Goal: Information Seeking & Learning: Get advice/opinions

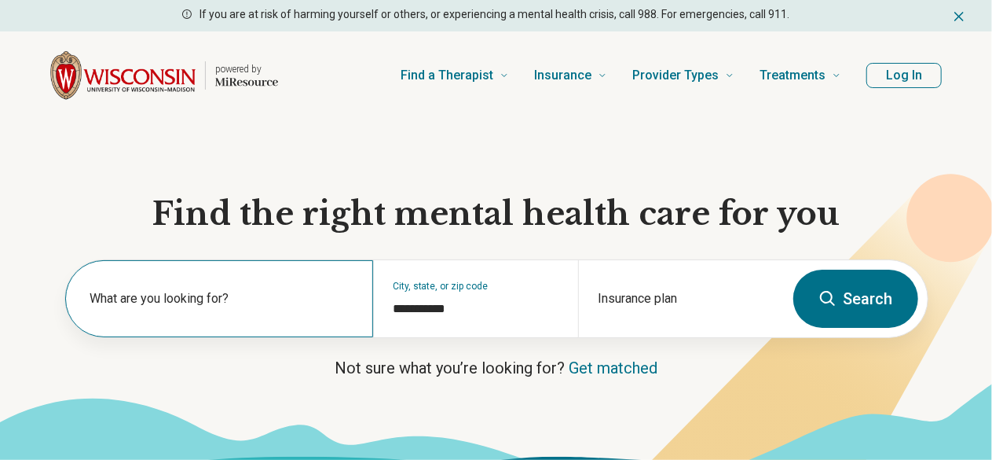
click at [183, 300] on label "What are you looking for?" at bounding box center [222, 298] width 264 height 19
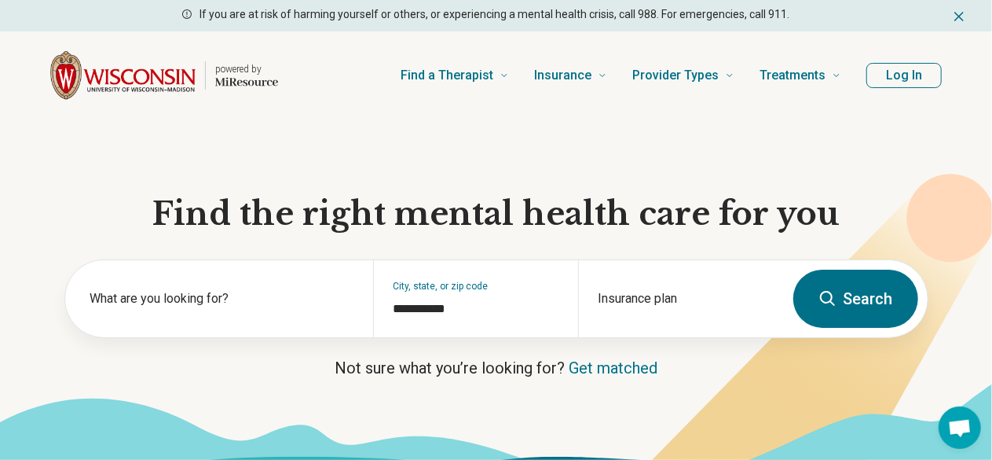
click at [837, 295] on button "Search" at bounding box center [855, 298] width 125 height 58
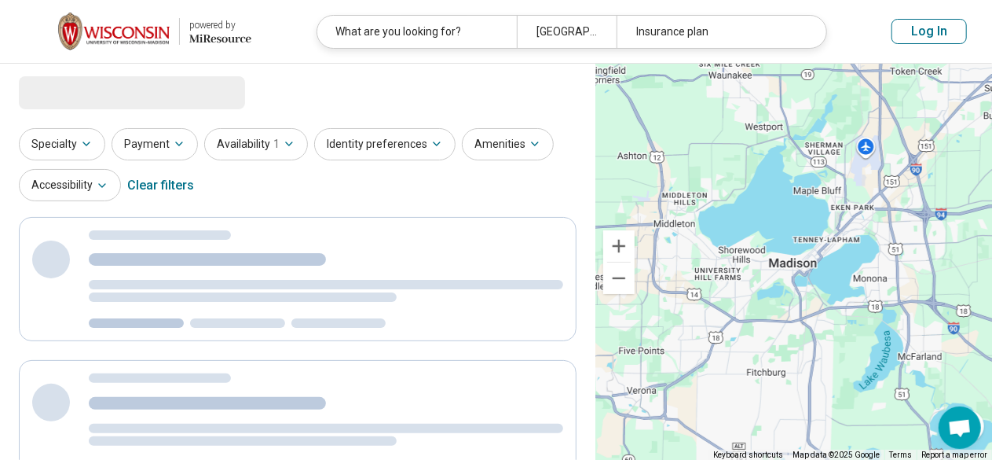
select select "***"
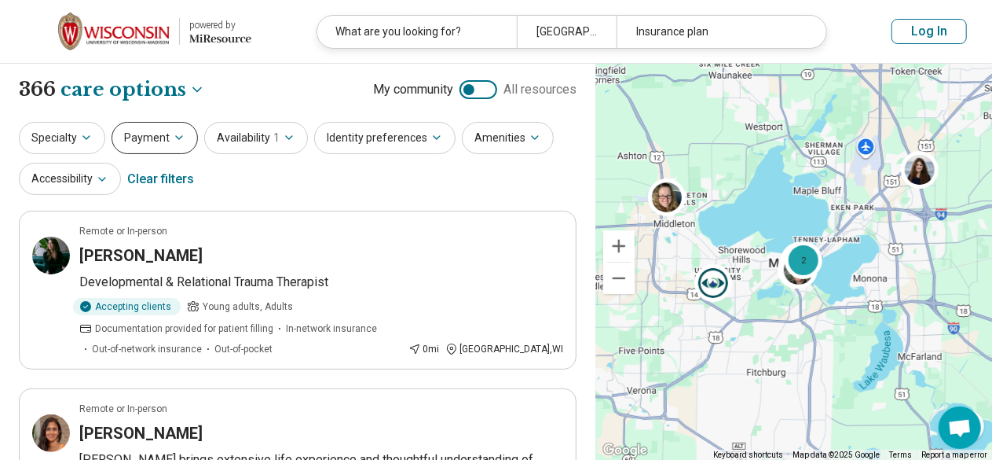
click at [129, 140] on button "Payment" at bounding box center [155, 138] width 86 height 32
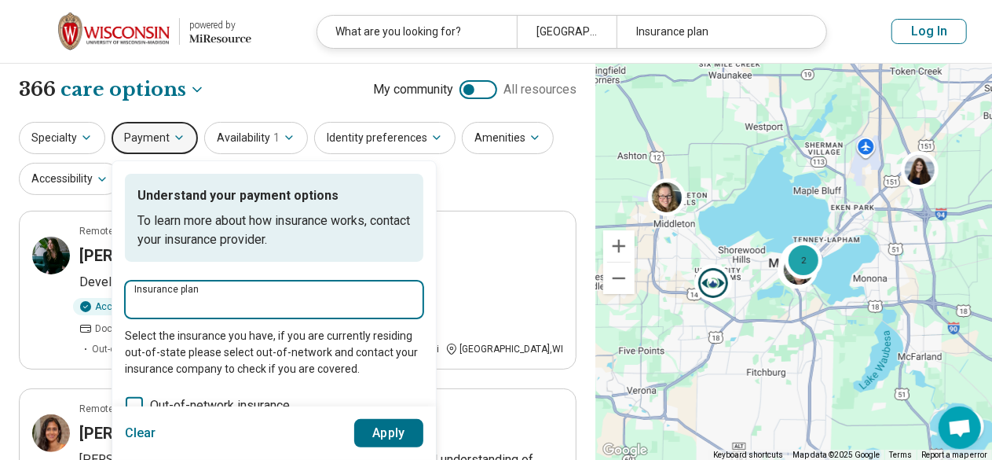
click at [215, 295] on input "Insurance plan" at bounding box center [274, 304] width 280 height 19
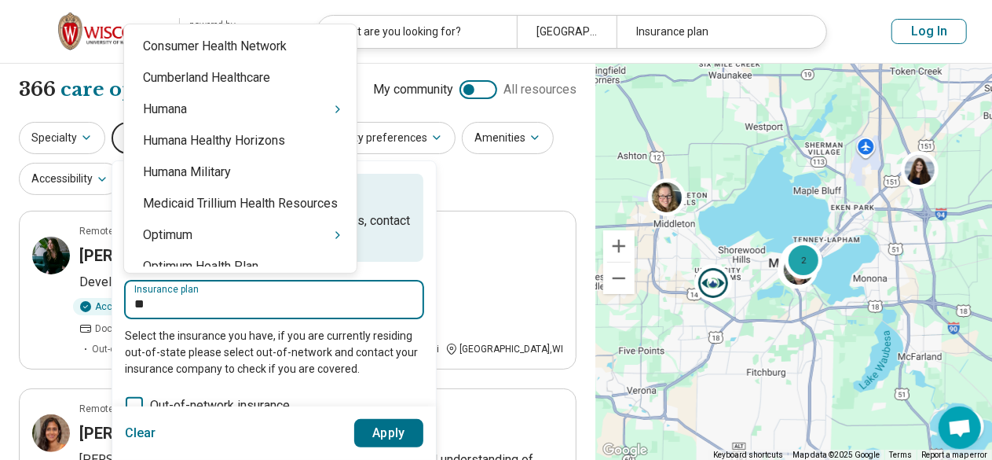
type input "***"
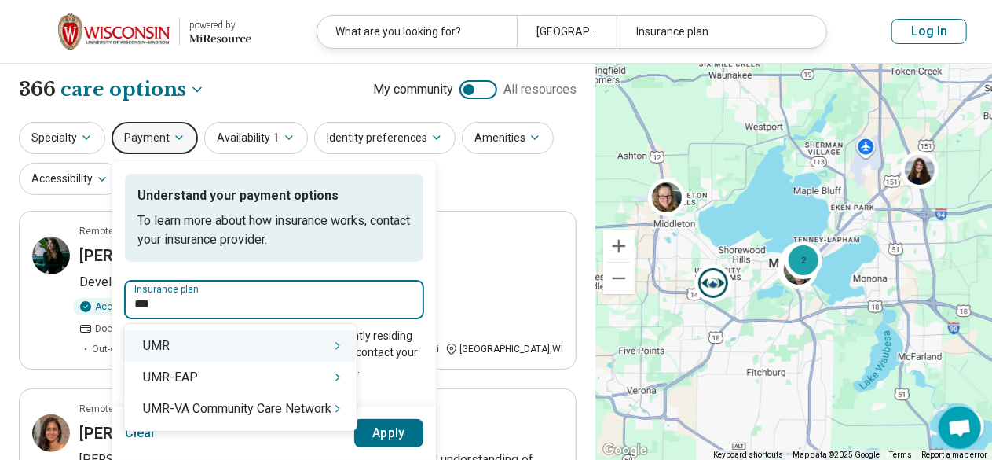
click at [192, 337] on div "UMR" at bounding box center [240, 345] width 233 height 31
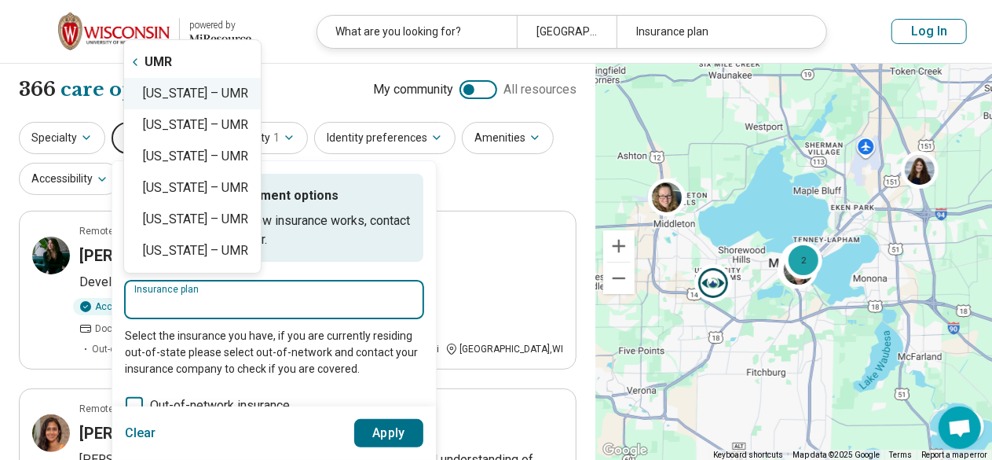
click at [219, 93] on div "[US_STATE] – UMR" at bounding box center [192, 93] width 137 height 31
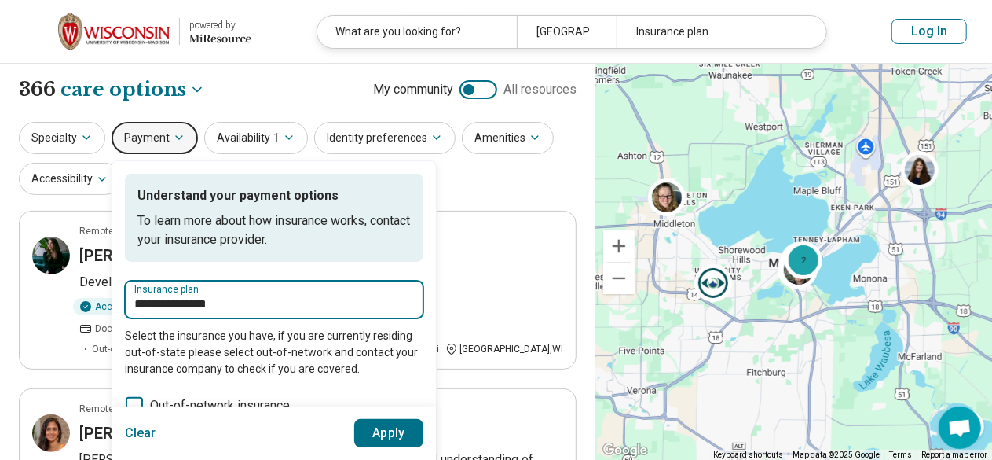
type input "**********"
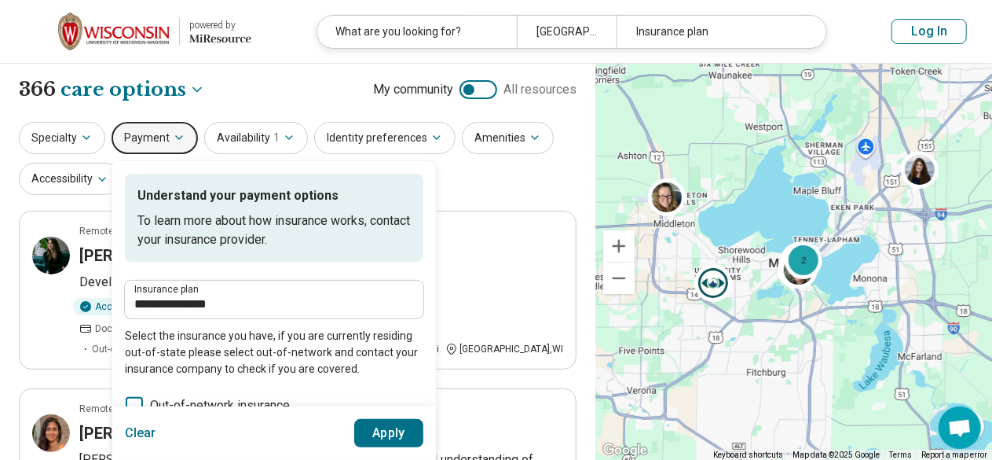
click at [390, 428] on button "Apply" at bounding box center [389, 433] width 70 height 28
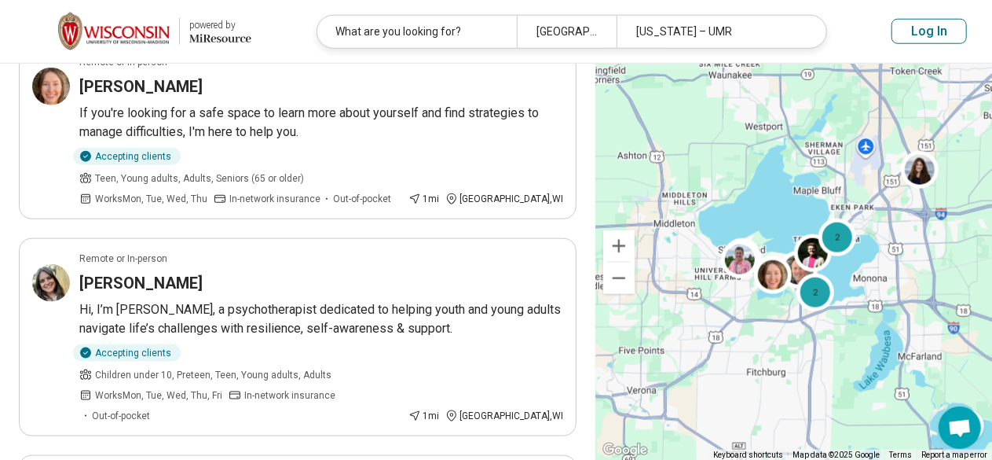
scroll to position [822, 0]
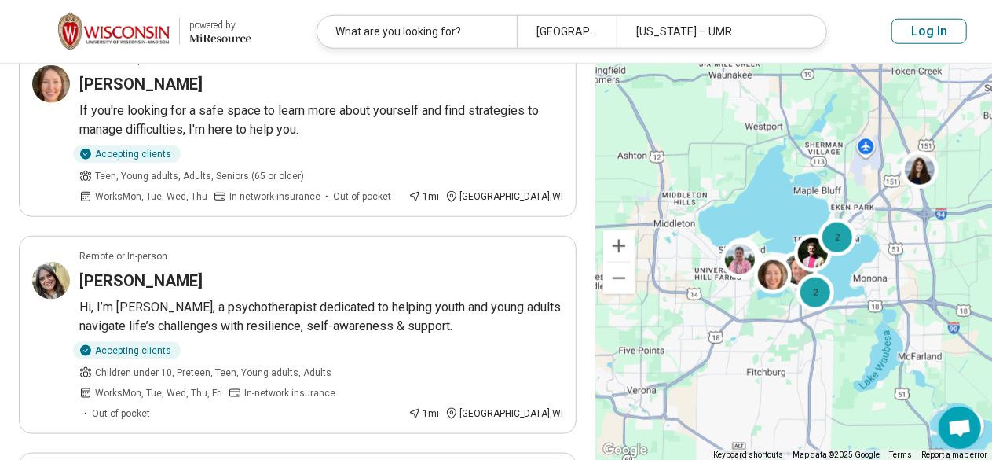
click at [0, 277] on div "**********" at bounding box center [297, 423] width 595 height 2362
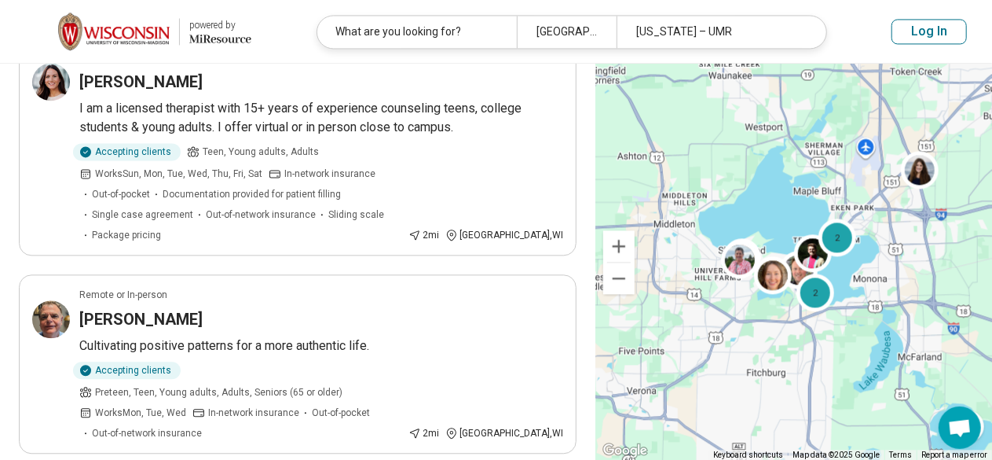
scroll to position [1684, 0]
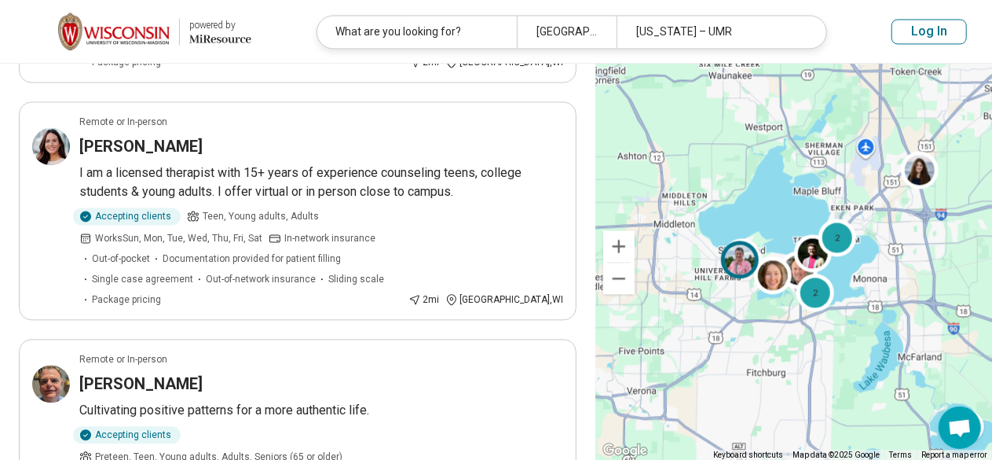
scroll to position [1601, 0]
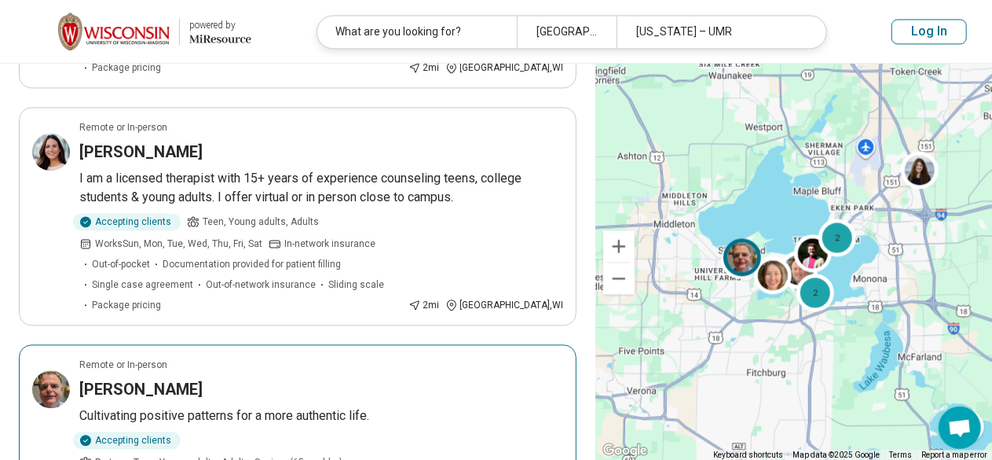
click at [289, 406] on p "Cultivating positive patterns for a more authentic life." at bounding box center [321, 415] width 484 height 19
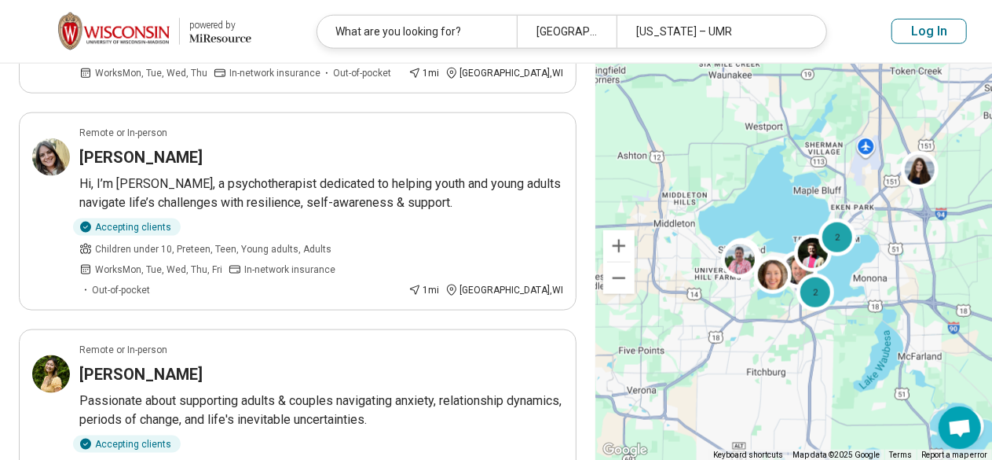
scroll to position [944, 0]
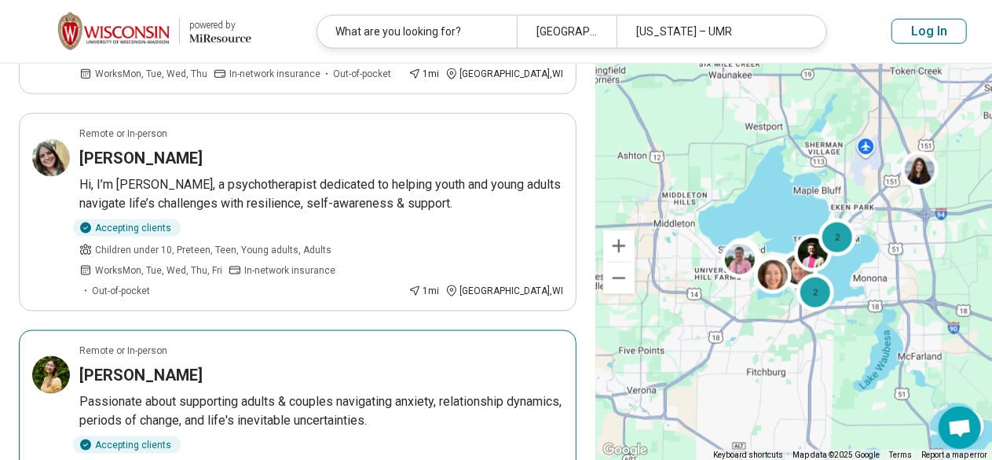
click at [249, 364] on div "[PERSON_NAME]" at bounding box center [321, 375] width 484 height 22
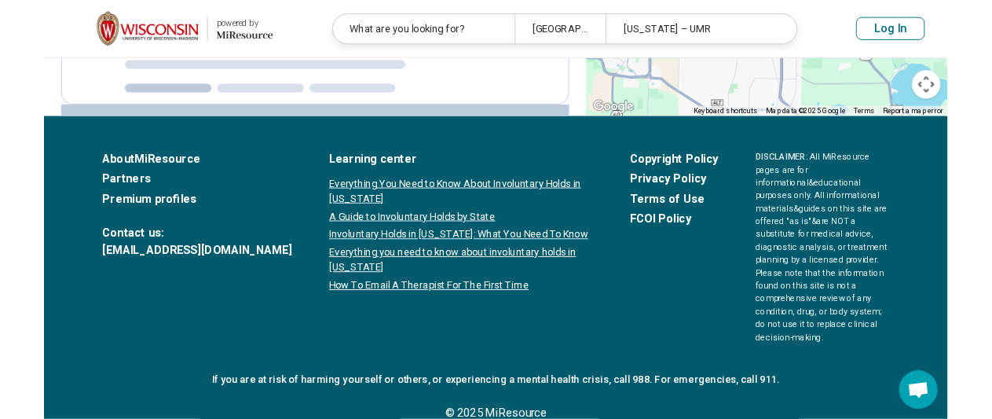
scroll to position [0, 0]
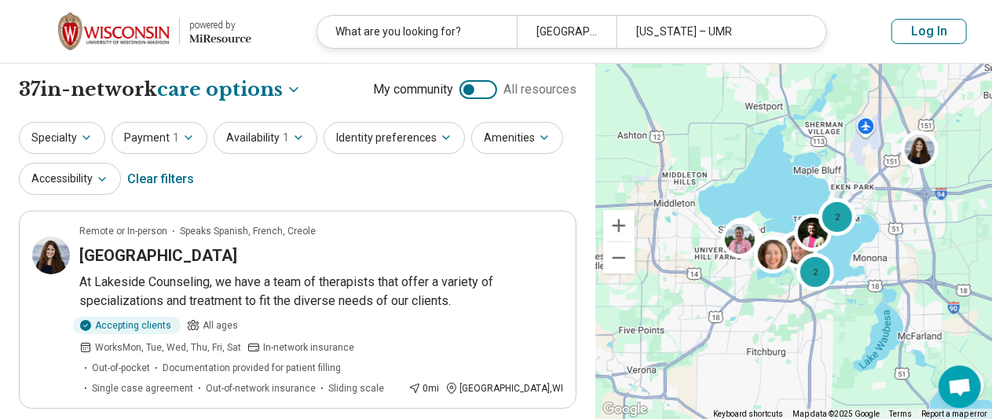
click at [195, 29] on div "powered by" at bounding box center [220, 25] width 62 height 14
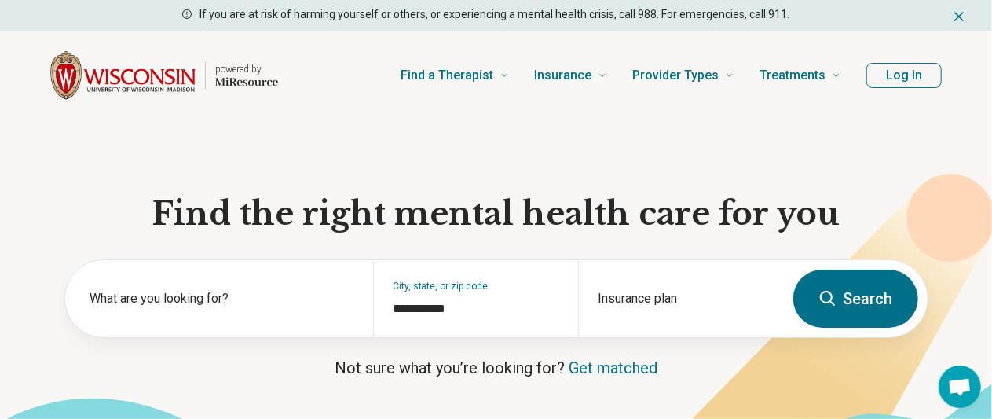
click at [885, 306] on button "Search" at bounding box center [855, 298] width 125 height 58
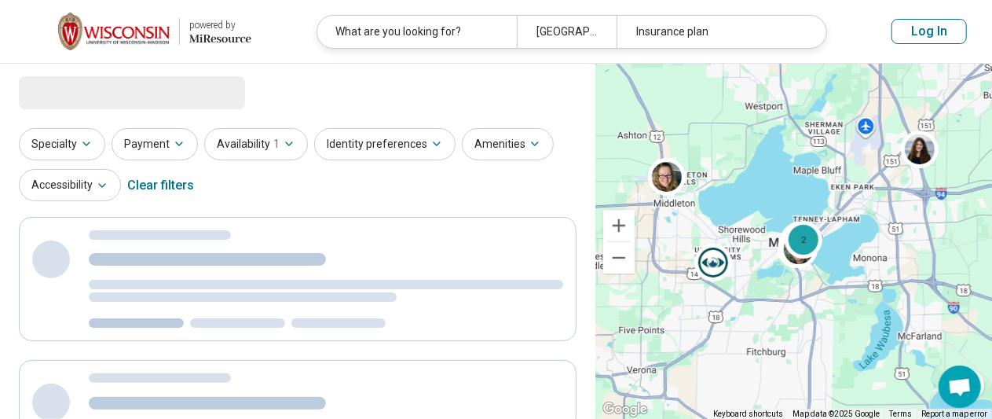
select select "***"
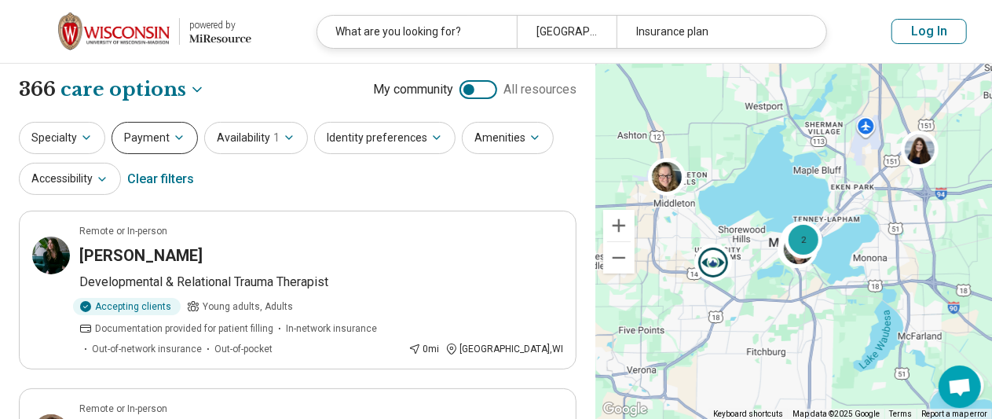
click at [149, 136] on button "Payment" at bounding box center [155, 138] width 86 height 32
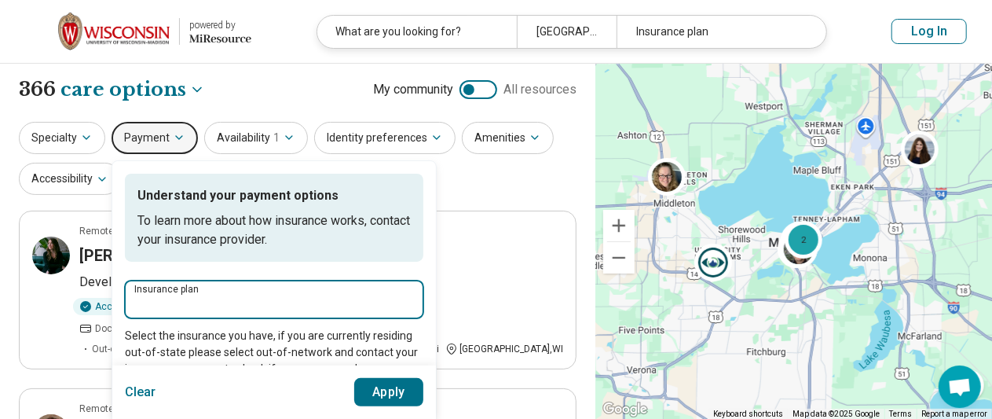
click at [197, 299] on input "Insurance plan" at bounding box center [274, 304] width 280 height 19
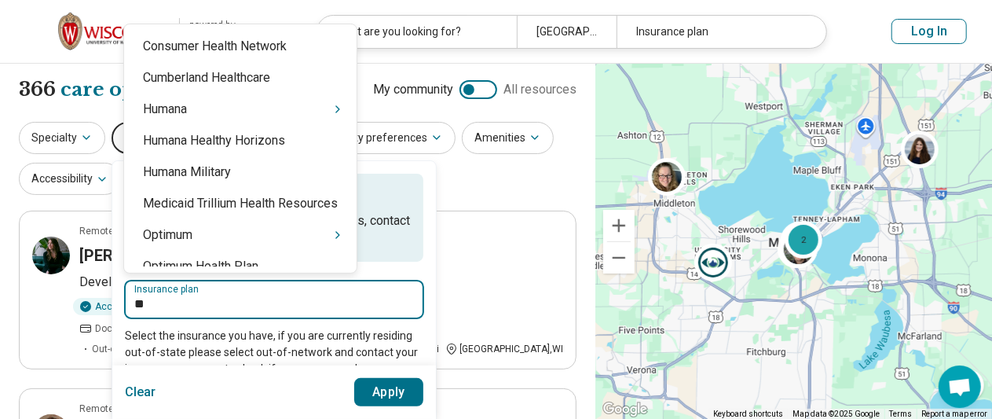
type input "***"
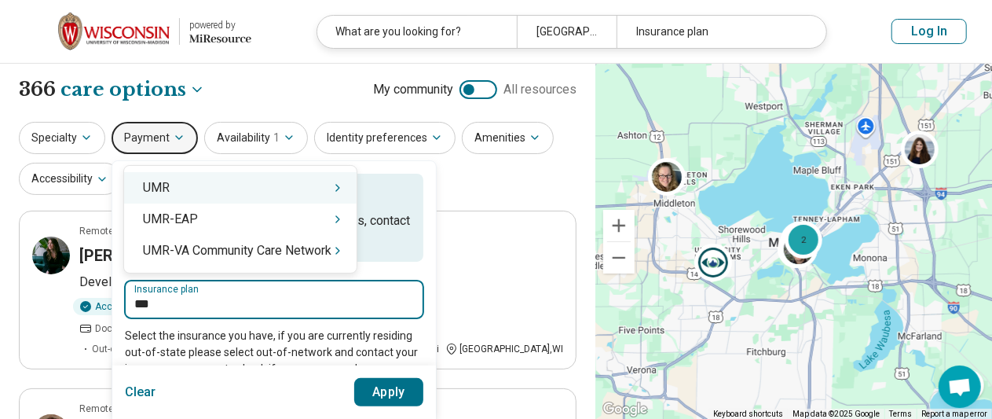
click at [191, 191] on div "UMR" at bounding box center [240, 187] width 233 height 31
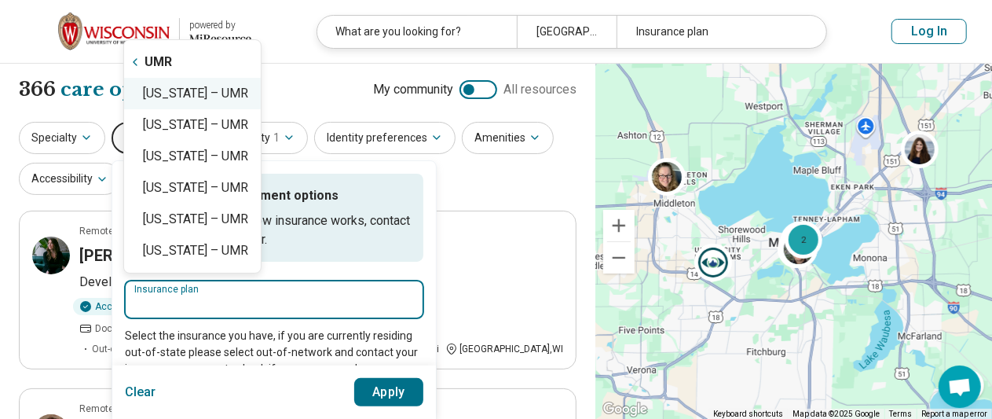
click at [168, 99] on div "[US_STATE] – UMR" at bounding box center [192, 93] width 137 height 31
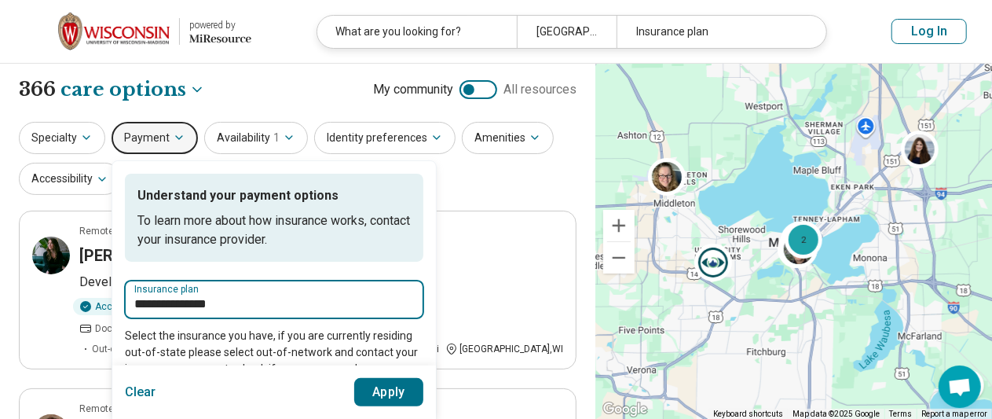
type input "**********"
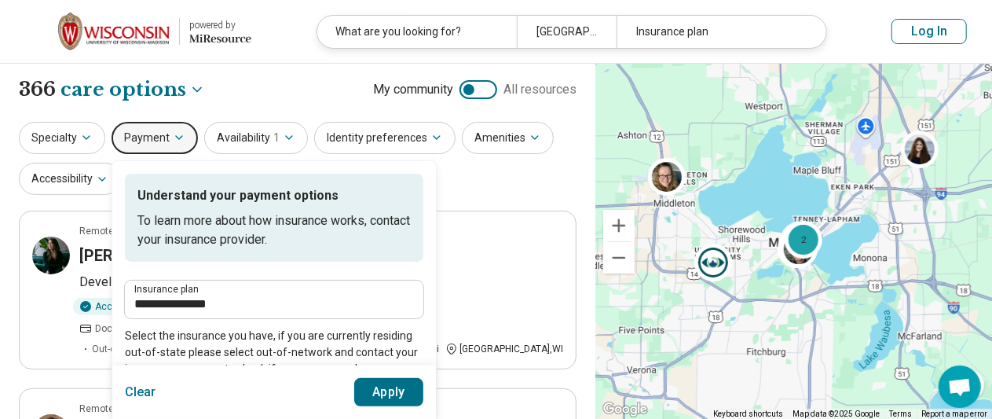
click at [390, 394] on button "Apply" at bounding box center [389, 392] width 70 height 28
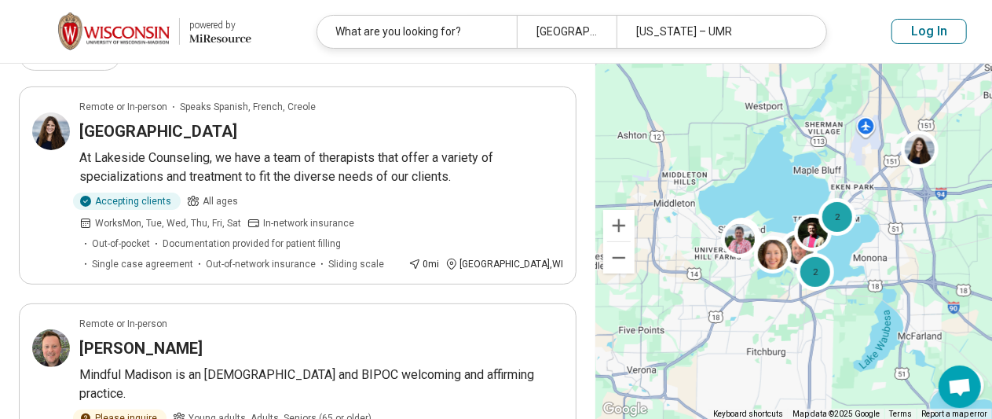
scroll to position [141, 0]
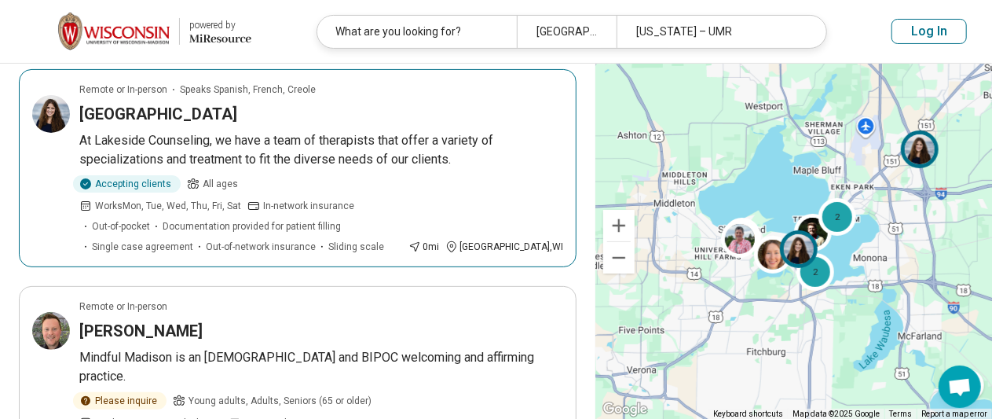
click at [177, 142] on p "At Lakeside Counseling, we have a team of therapists that offer a variety of sp…" at bounding box center [321, 150] width 484 height 38
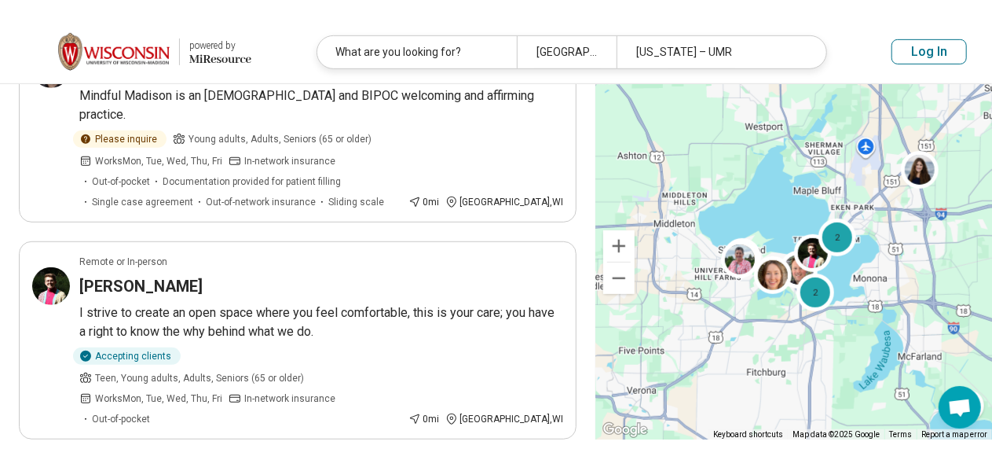
scroll to position [424, 0]
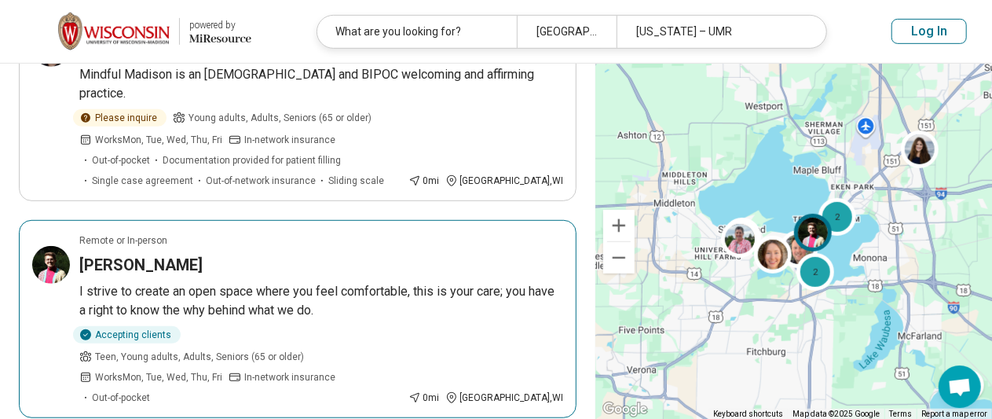
click at [51, 246] on img at bounding box center [51, 265] width 38 height 38
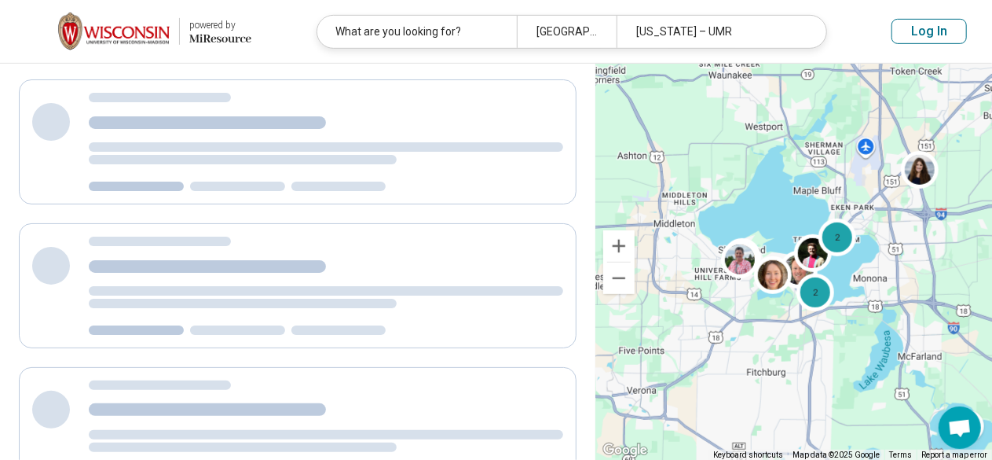
scroll to position [0, 0]
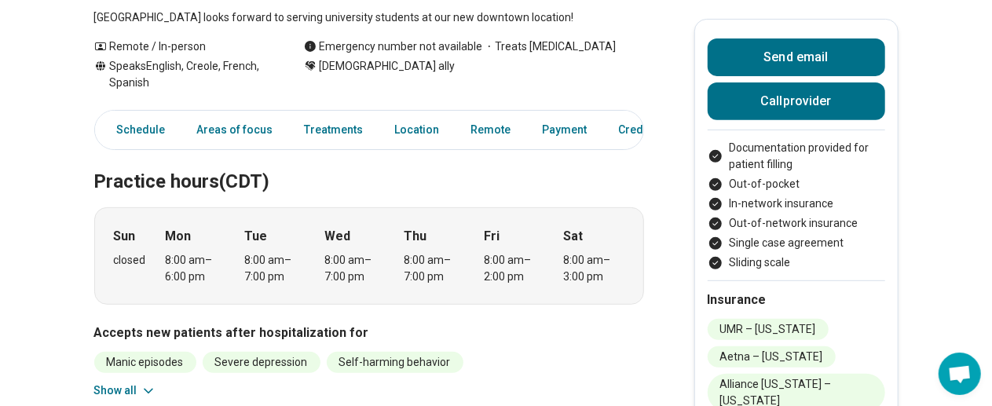
scroll to position [262, 0]
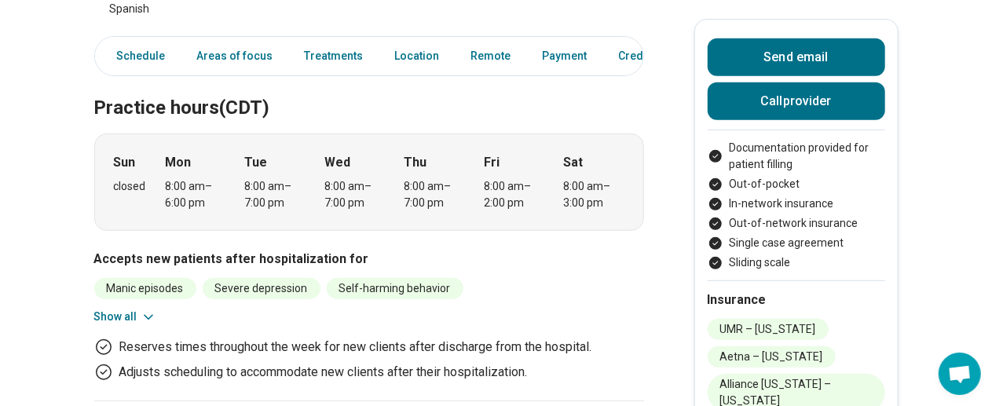
scroll to position [336, 0]
click at [119, 312] on button "Show all" at bounding box center [125, 316] width 62 height 16
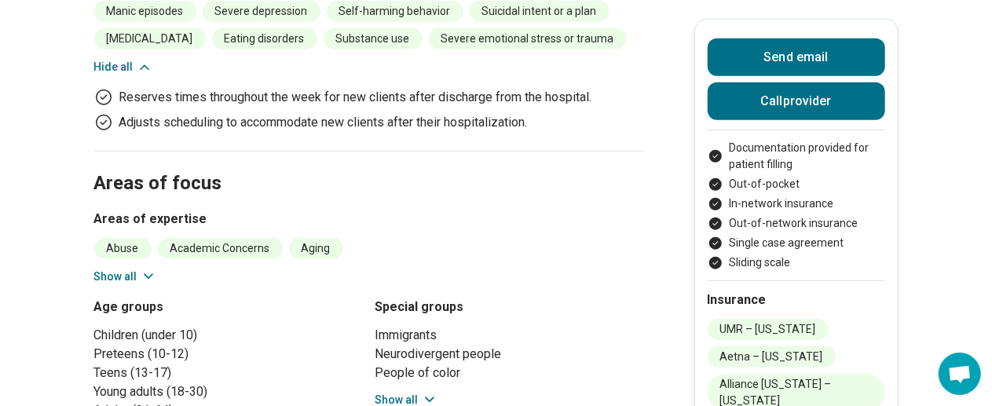
scroll to position [614, 0]
click at [115, 277] on button "Show all" at bounding box center [125, 276] width 62 height 16
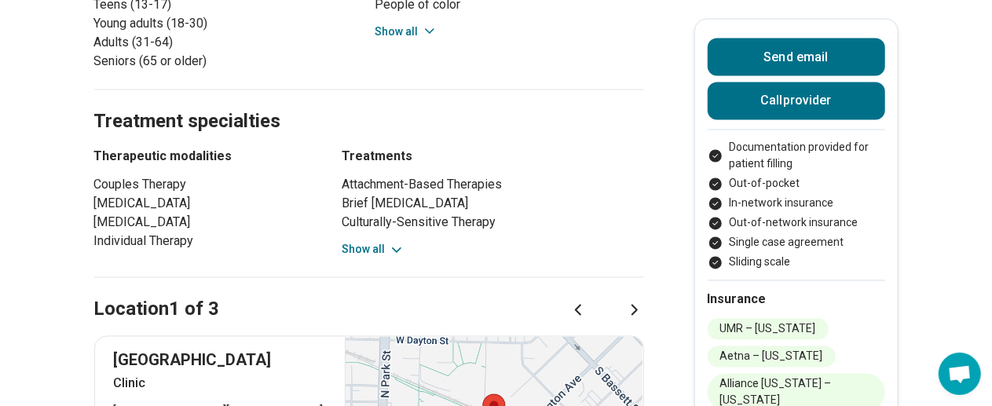
scroll to position [1395, 0]
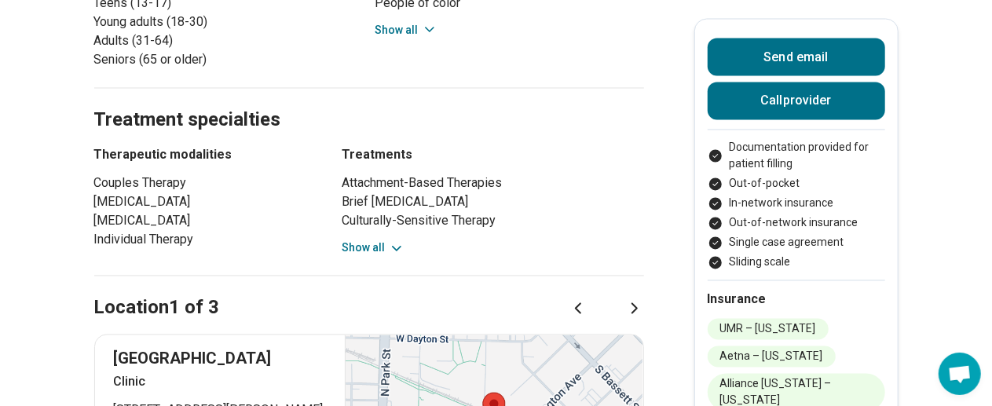
click at [388, 240] on button "Show all" at bounding box center [374, 248] width 62 height 16
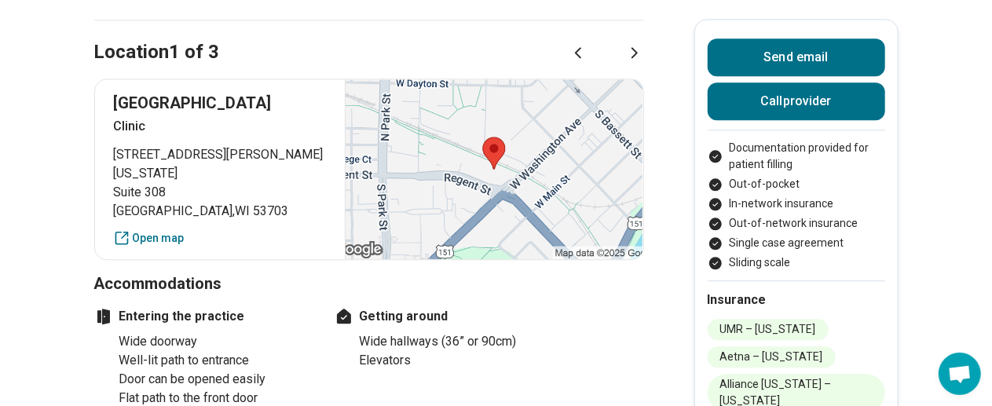
scroll to position [1887, 0]
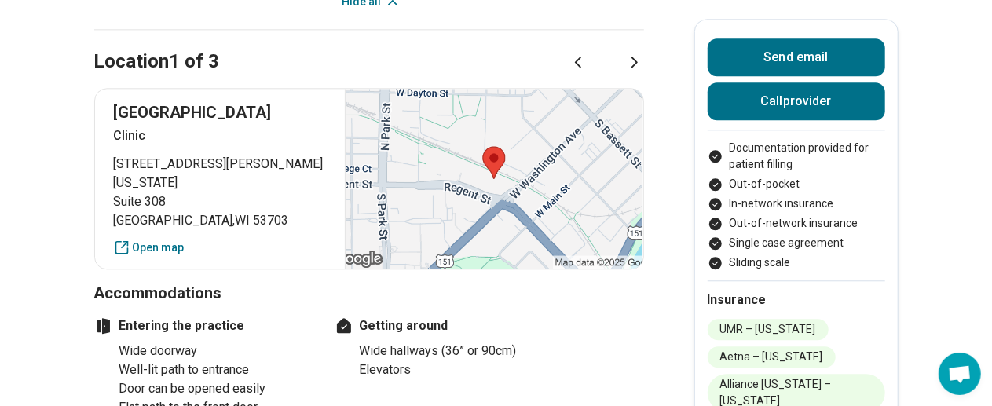
click at [637, 57] on icon at bounding box center [634, 61] width 5 height 9
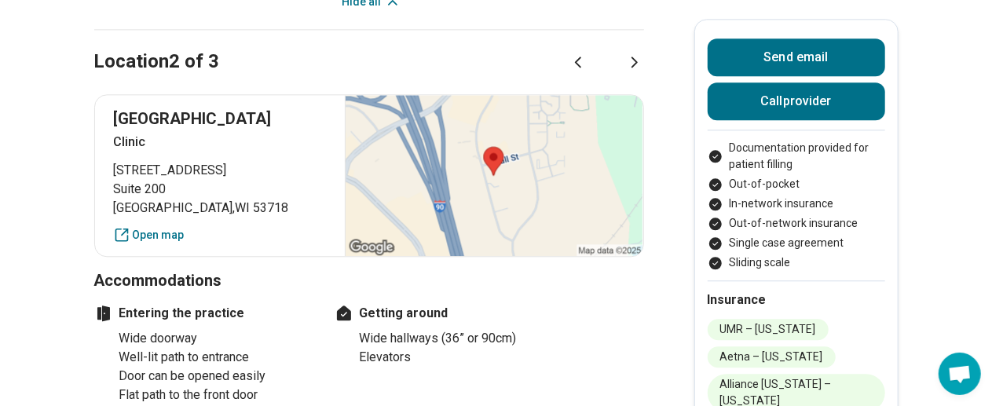
click at [563, 51] on div "Location 2 of 3" at bounding box center [369, 43] width 550 height 64
click at [581, 57] on icon at bounding box center [578, 61] width 5 height 9
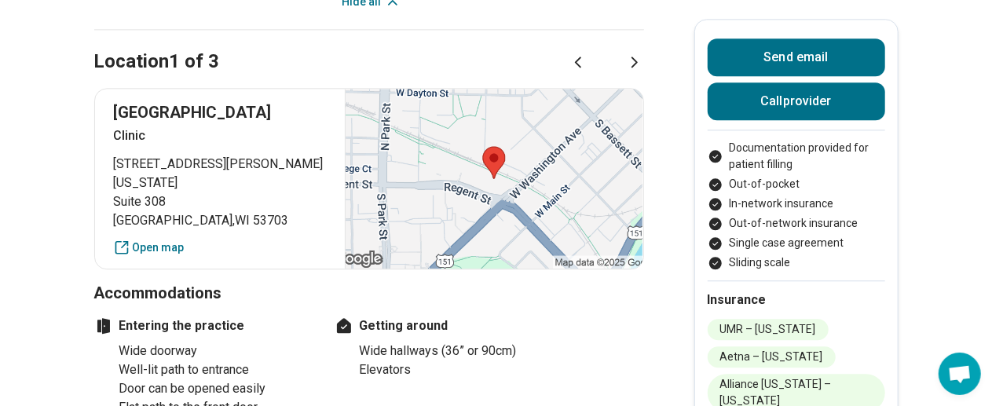
click at [548, 175] on div at bounding box center [494, 179] width 298 height 180
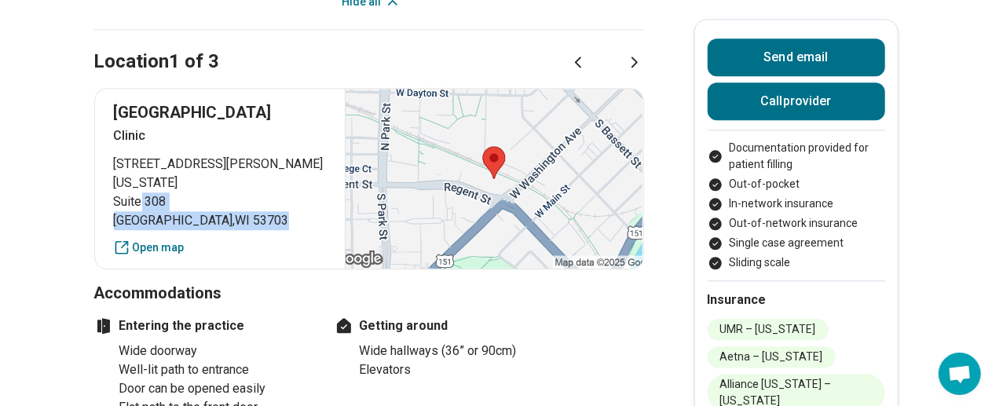
drag, startPoint x: 229, startPoint y: 193, endPoint x: 154, endPoint y: 196, distance: 74.7
click at [154, 211] on span "Madison , WI 53703" at bounding box center [220, 220] width 213 height 19
click at [150, 240] on link "Open map" at bounding box center [220, 248] width 213 height 16
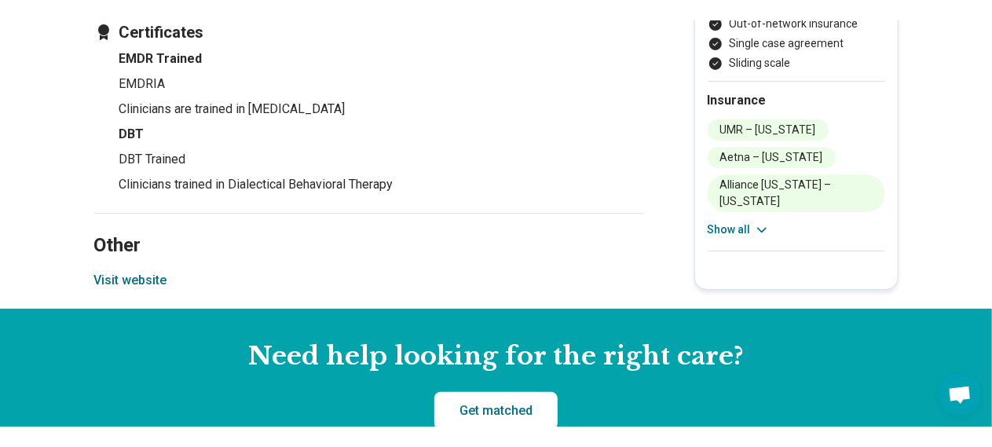
scroll to position [3056, 0]
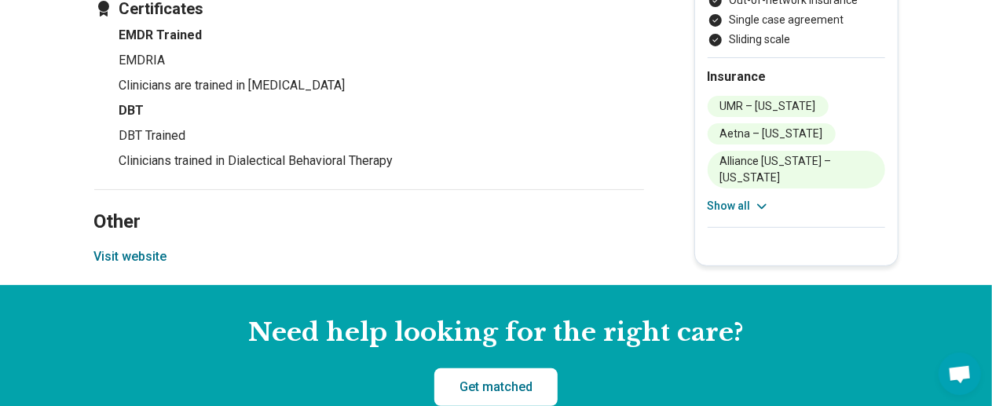
click at [160, 247] on button "Visit website" at bounding box center [130, 256] width 73 height 19
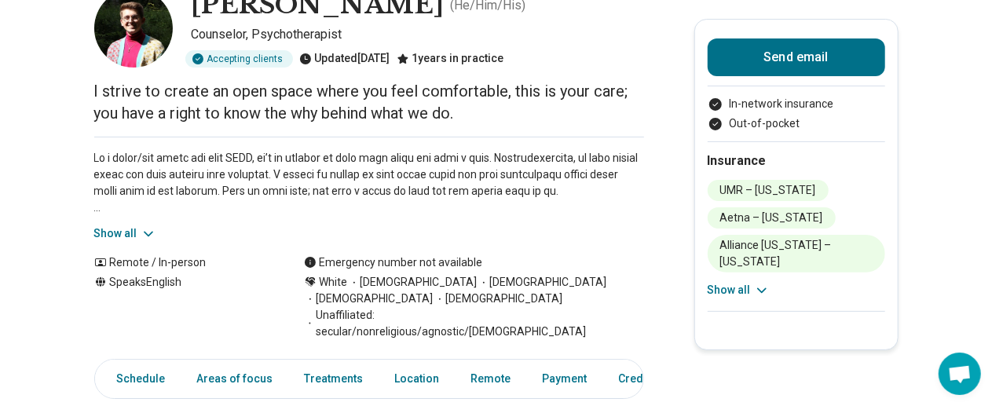
scroll to position [103, 0]
click at [122, 227] on button "Show all" at bounding box center [125, 233] width 62 height 16
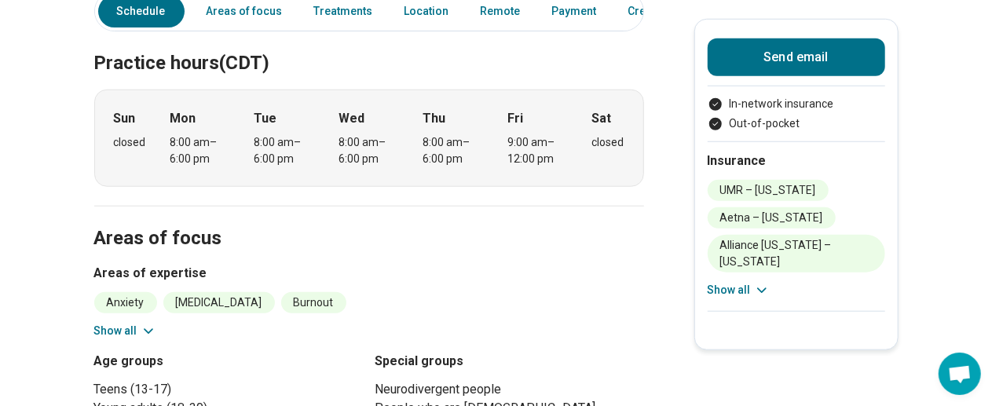
scroll to position [639, 0]
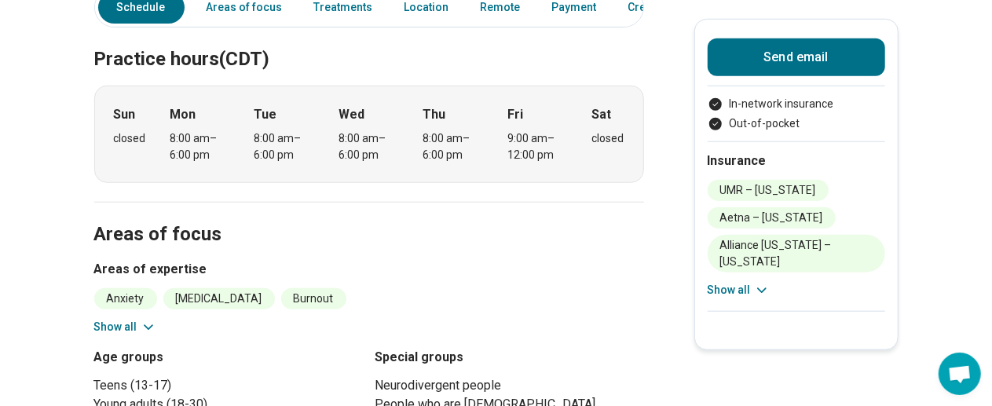
click at [113, 319] on button "Show all" at bounding box center [125, 327] width 62 height 16
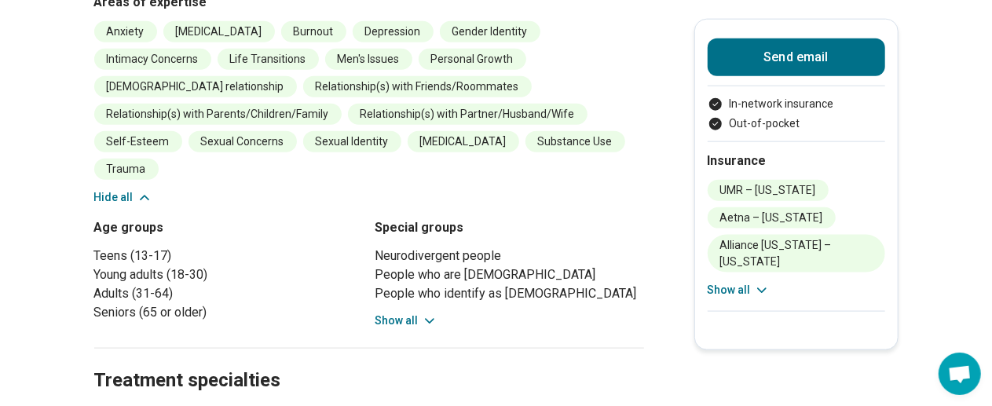
scroll to position [907, 0]
click at [398, 312] on button "Show all" at bounding box center [407, 320] width 62 height 16
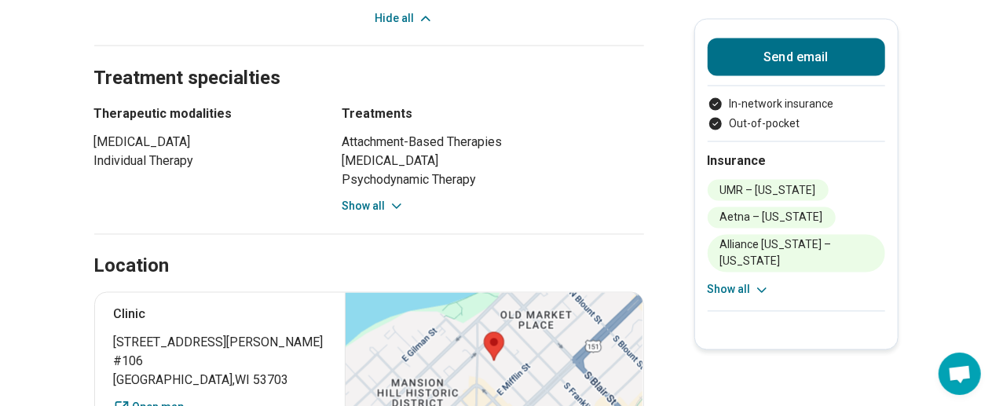
scroll to position [1285, 0]
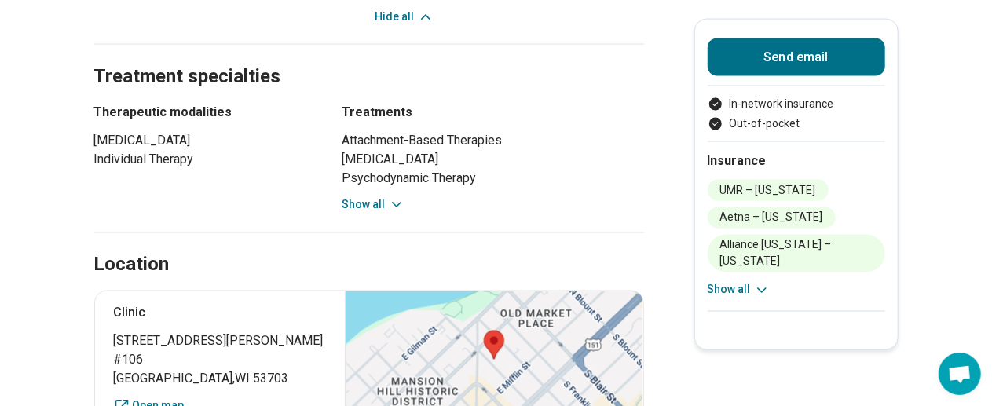
click at [354, 197] on button "Show all" at bounding box center [374, 205] width 62 height 16
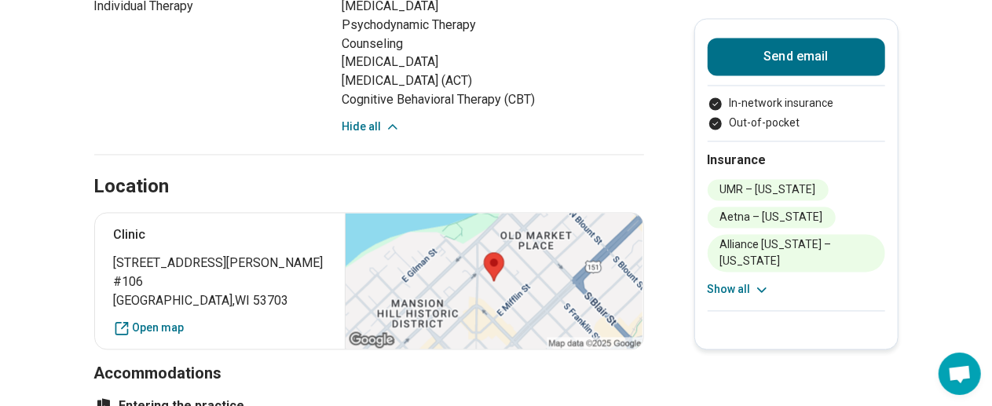
scroll to position [1442, 0]
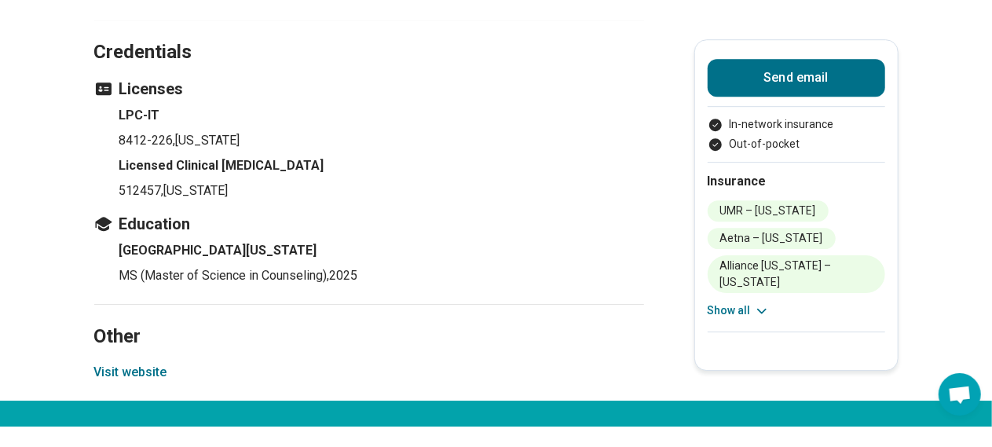
scroll to position [2389, 0]
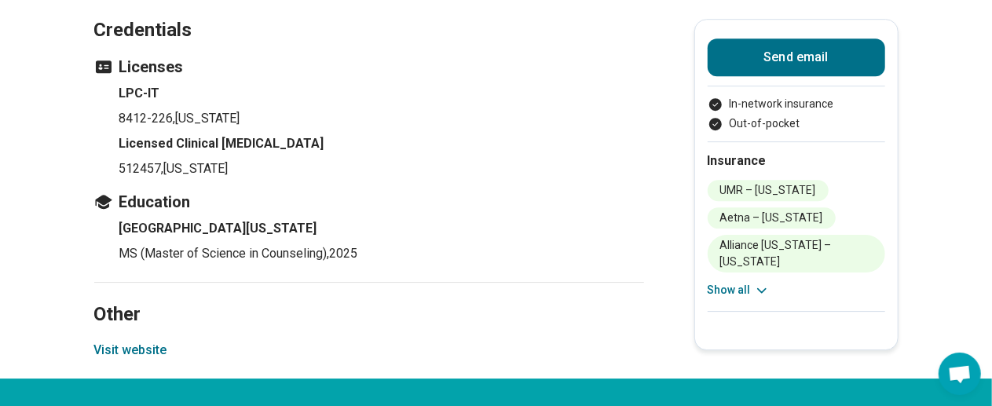
click at [159, 341] on button "Visit website" at bounding box center [130, 350] width 73 height 19
